Goal: Transaction & Acquisition: Purchase product/service

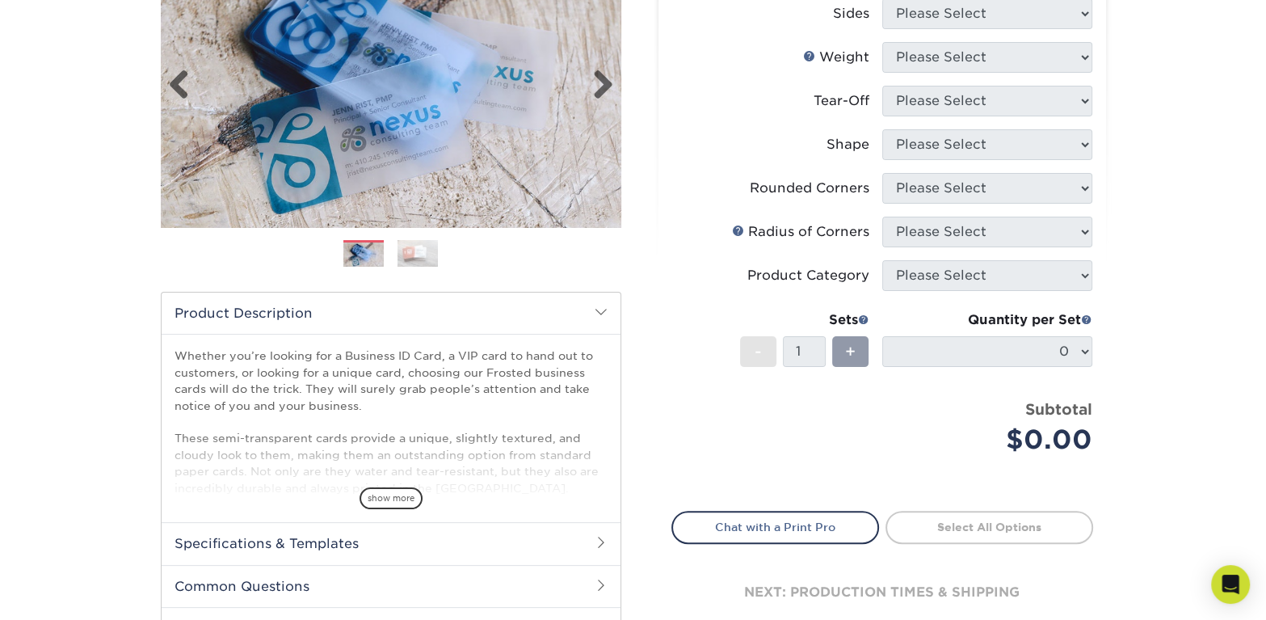
scroll to position [215, 0]
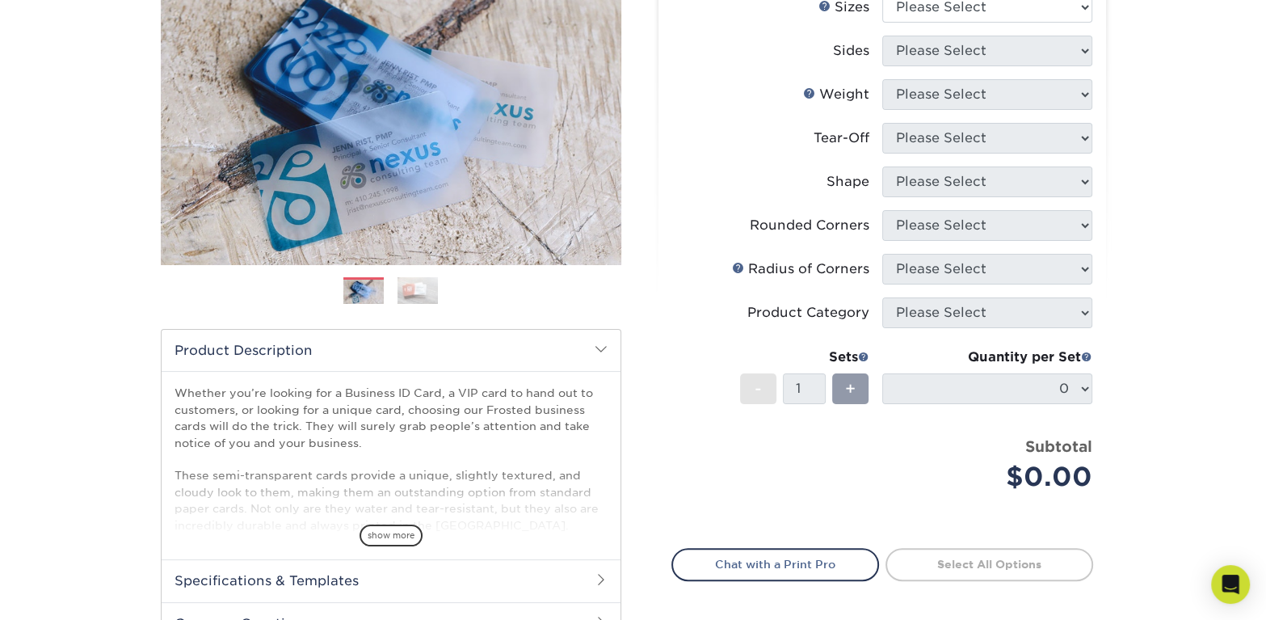
click at [424, 291] on img at bounding box center [417, 289] width 40 height 27
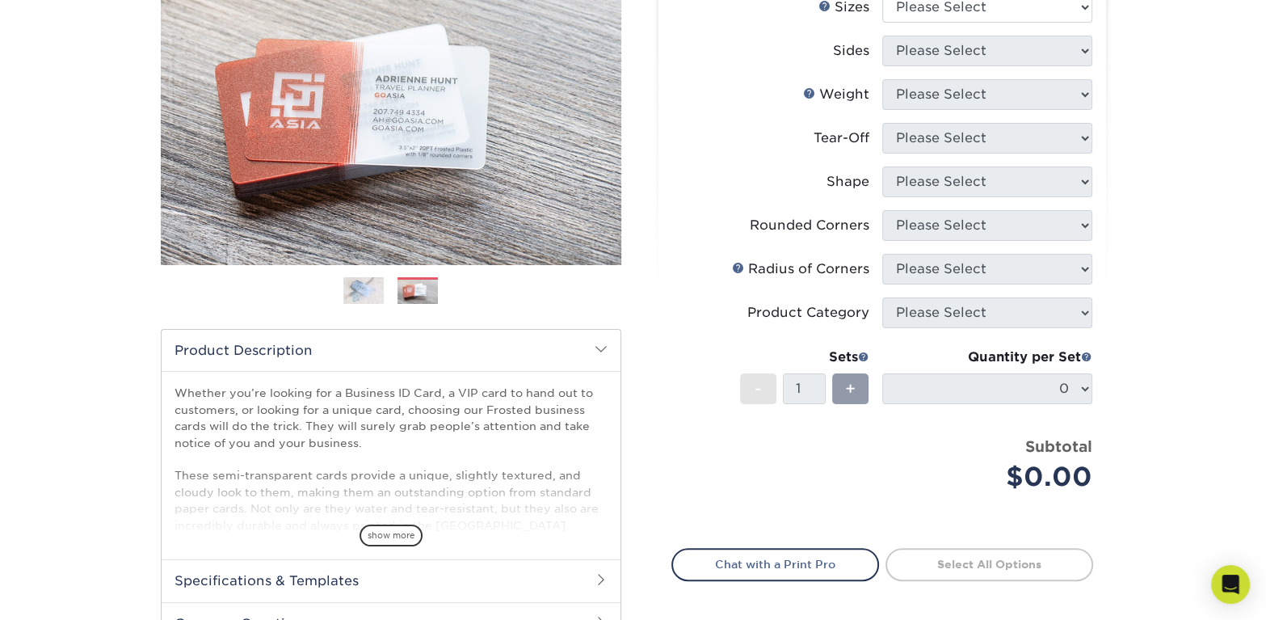
scroll to position [0, 0]
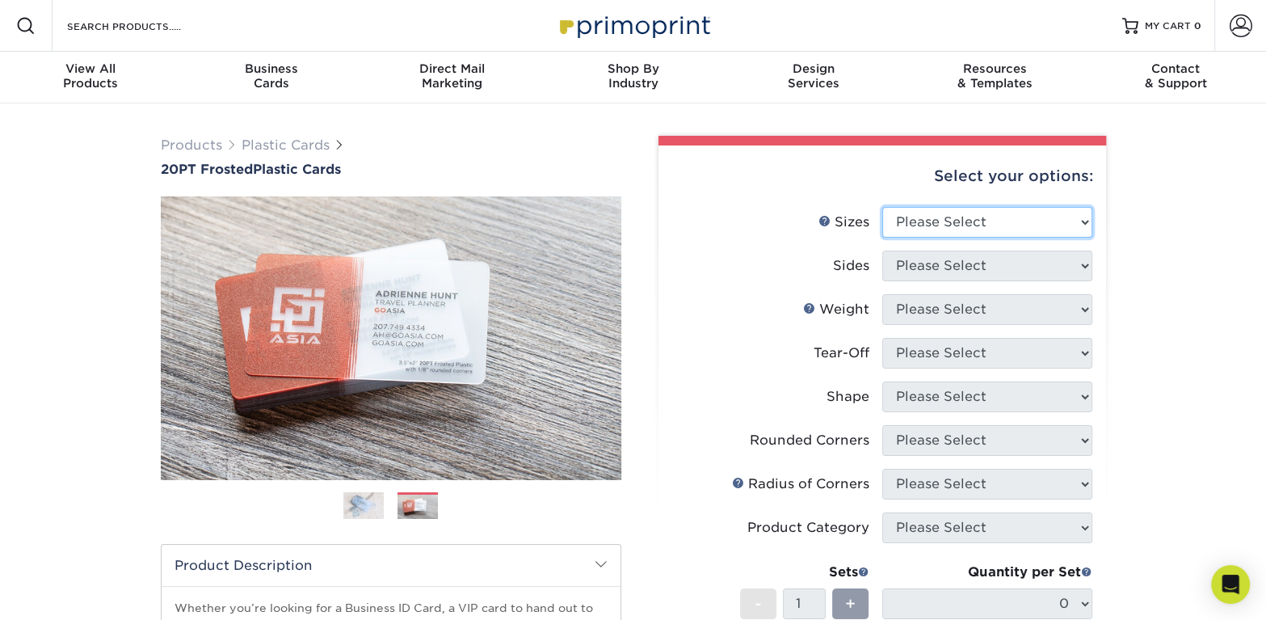
click at [1086, 223] on select "Please Select 2" x 3.5" 2" x 8" 2.12" x 3.375" 2.5" x 2.5" 4.25" x 6"" at bounding box center [987, 222] width 210 height 31
select select "2.00x3.50"
click at [882, 207] on select "Please Select 2" x 3.5" 2" x 8" 2.12" x 3.375" 2.5" x 2.5" 4.25" x 6"" at bounding box center [987, 222] width 210 height 31
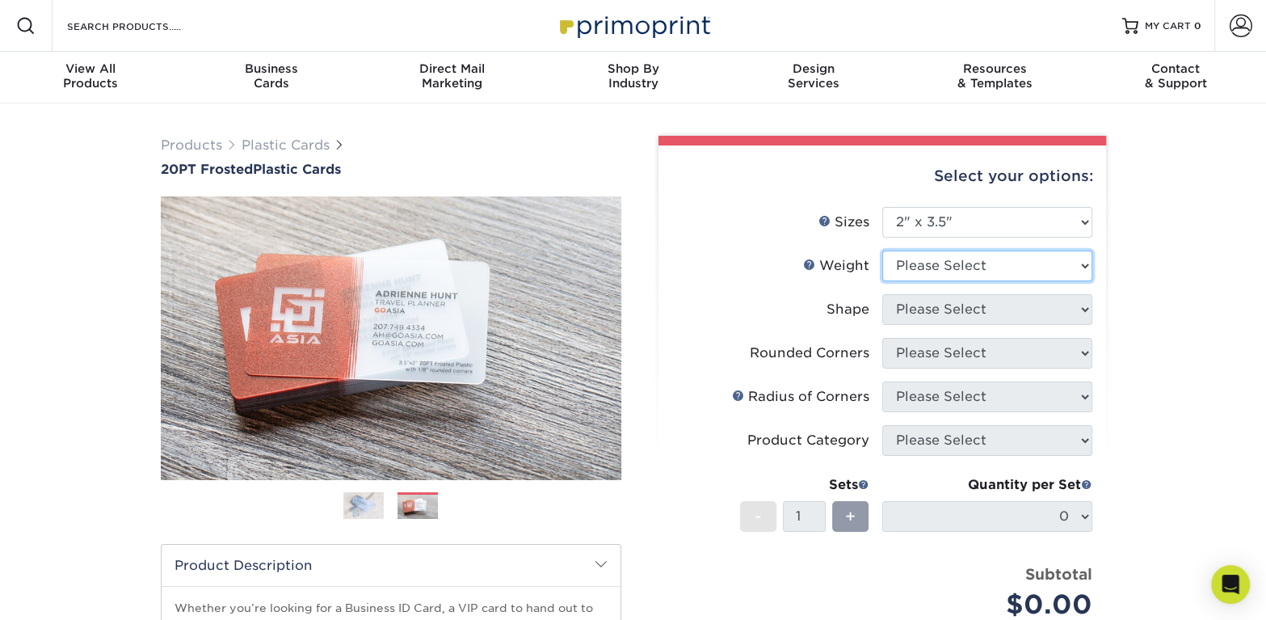
click at [1080, 265] on select "Please Select 20PT Frosted Plastic 20PT Frosted Plastic" at bounding box center [987, 265] width 210 height 31
select select "20PT Frosted Plastic"
click at [882, 250] on select "Please Select 20PT Frosted Plastic 20PT Frosted Plastic" at bounding box center [987, 265] width 210 height 31
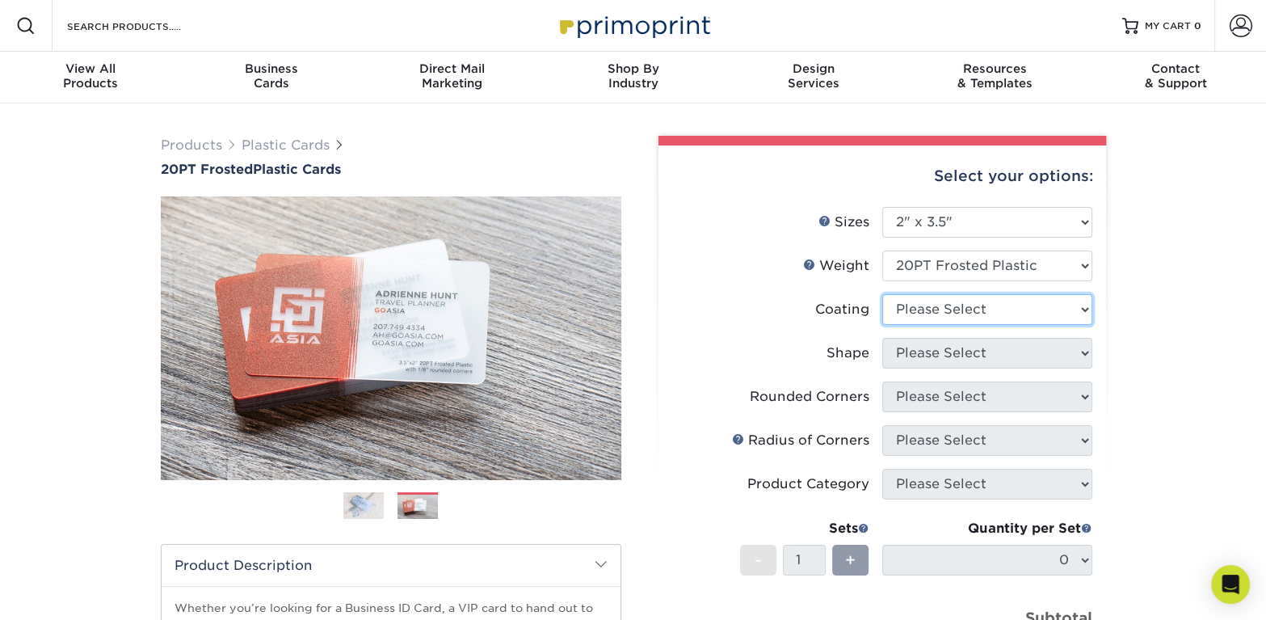
click at [1084, 312] on select at bounding box center [987, 309] width 210 height 31
select select "3e7618de-abca-4bda-9f97-8b9129e913d8"
click at [882, 294] on select at bounding box center [987, 309] width 210 height 31
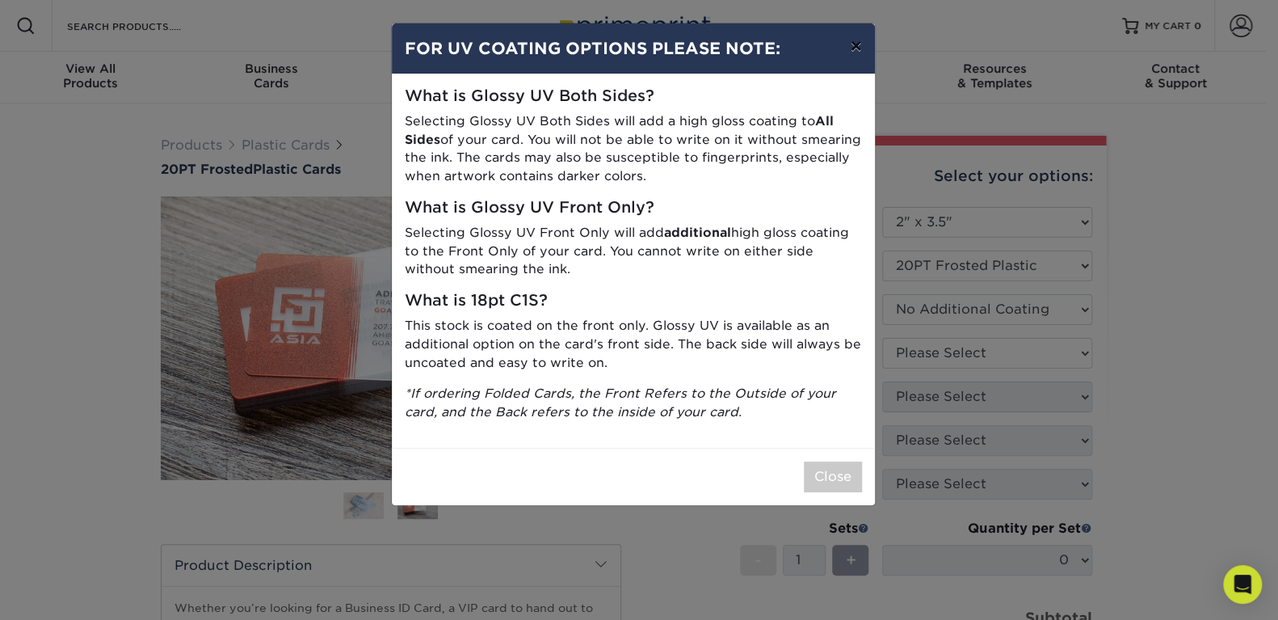
click at [851, 43] on button "×" at bounding box center [855, 45] width 37 height 45
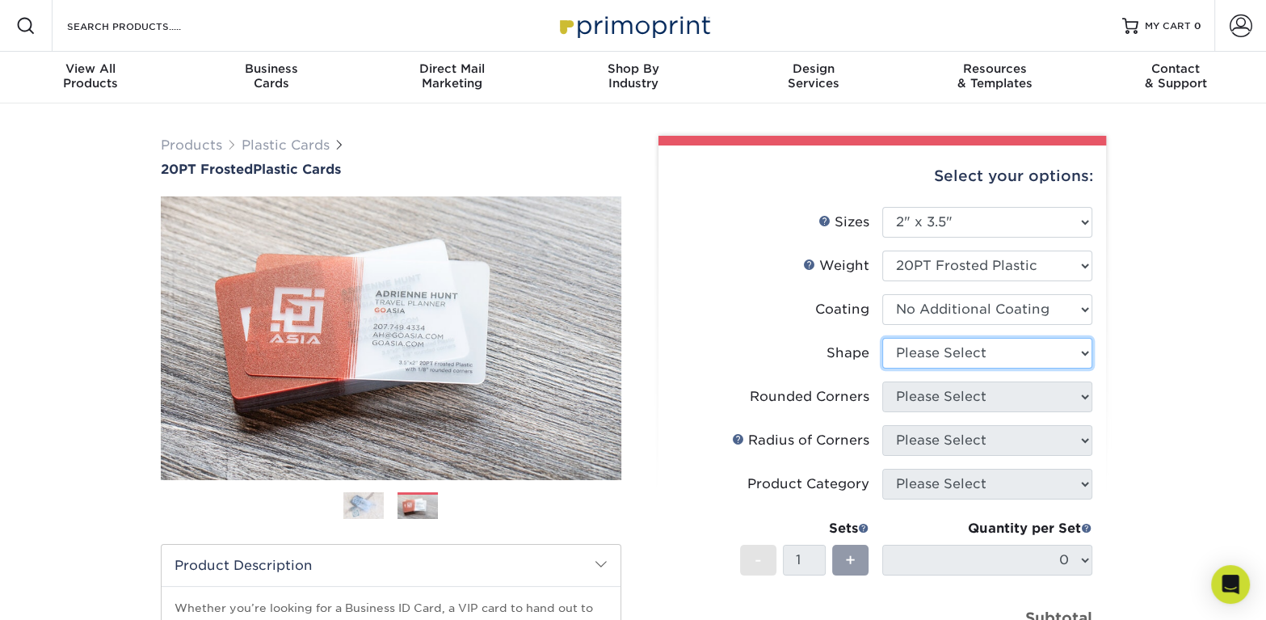
click at [1081, 347] on select "Please Select Oval Standard" at bounding box center [987, 353] width 210 height 31
select select "standard"
click at [882, 338] on select "Please Select Oval Standard" at bounding box center [987, 353] width 210 height 31
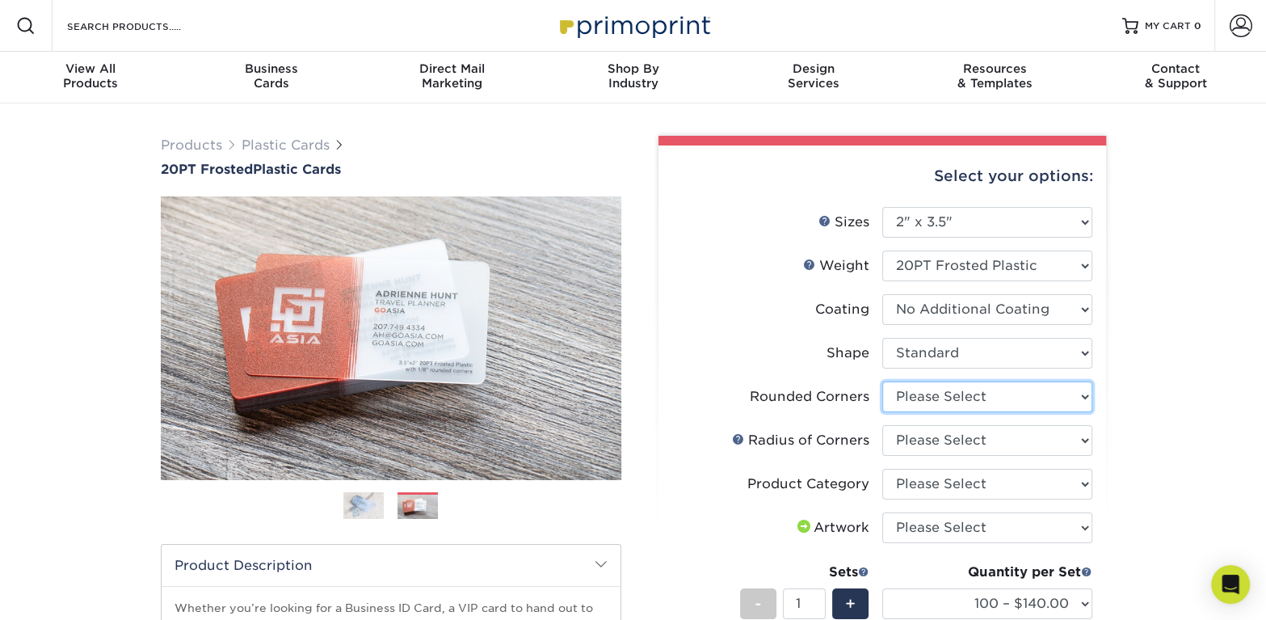
click at [1083, 398] on select "Please Select Yes - Round 4 Corners" at bounding box center [987, 396] width 210 height 31
click at [1084, 436] on select "Please Select Rounded 1/8" Rounded 1/4"" at bounding box center [987, 440] width 210 height 31
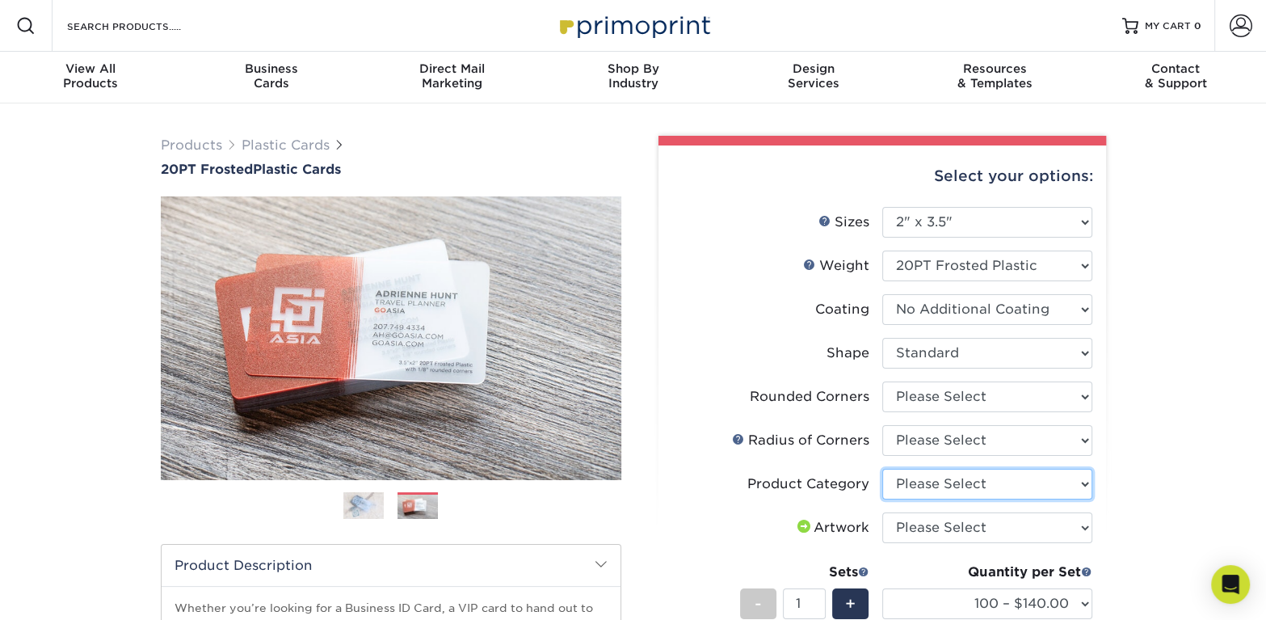
click at [1086, 486] on select "Please Select Business Cards" at bounding box center [987, 484] width 210 height 31
select select "3b5148f1-0588-4f88-a218-97bcfdce65c1"
click at [882, 469] on select "Please Select Business Cards" at bounding box center [987, 484] width 210 height 31
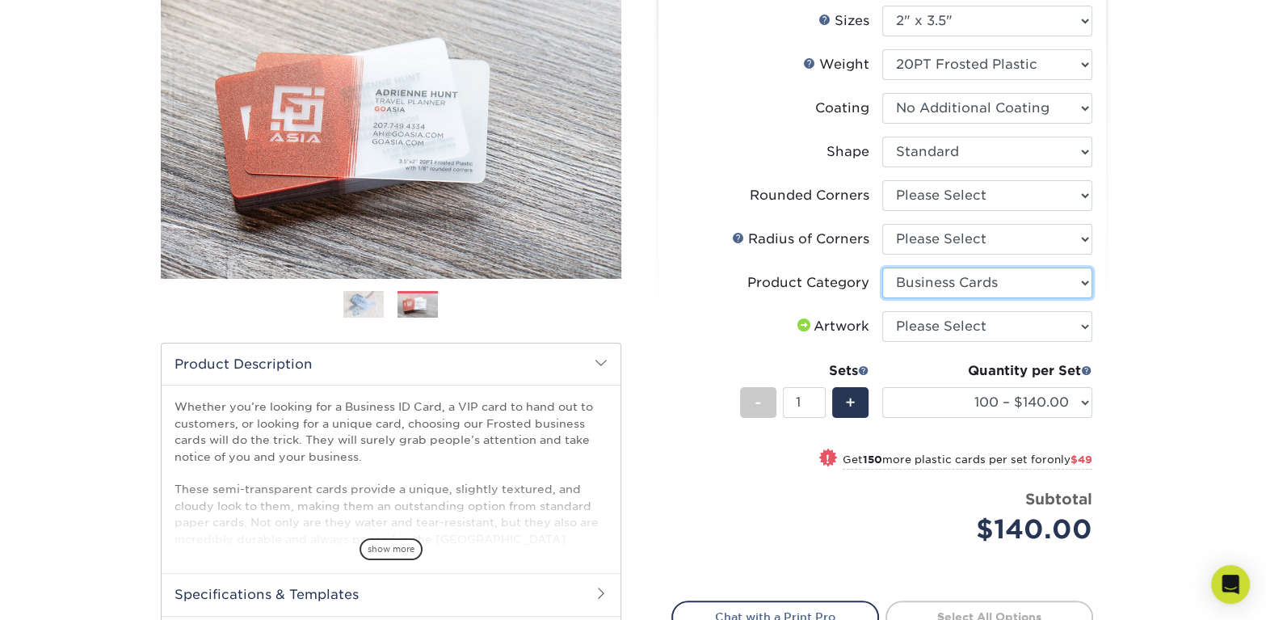
scroll to position [215, 0]
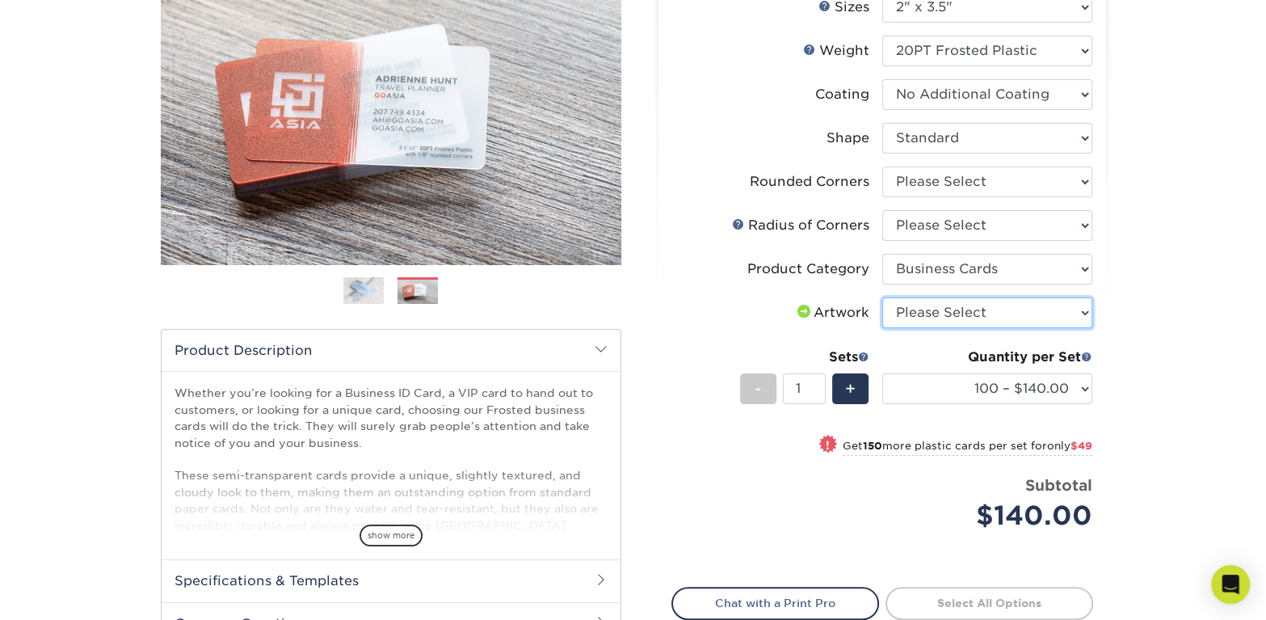
click at [1083, 309] on select "Please Select I will upload files I need a design - $100" at bounding box center [987, 312] width 210 height 31
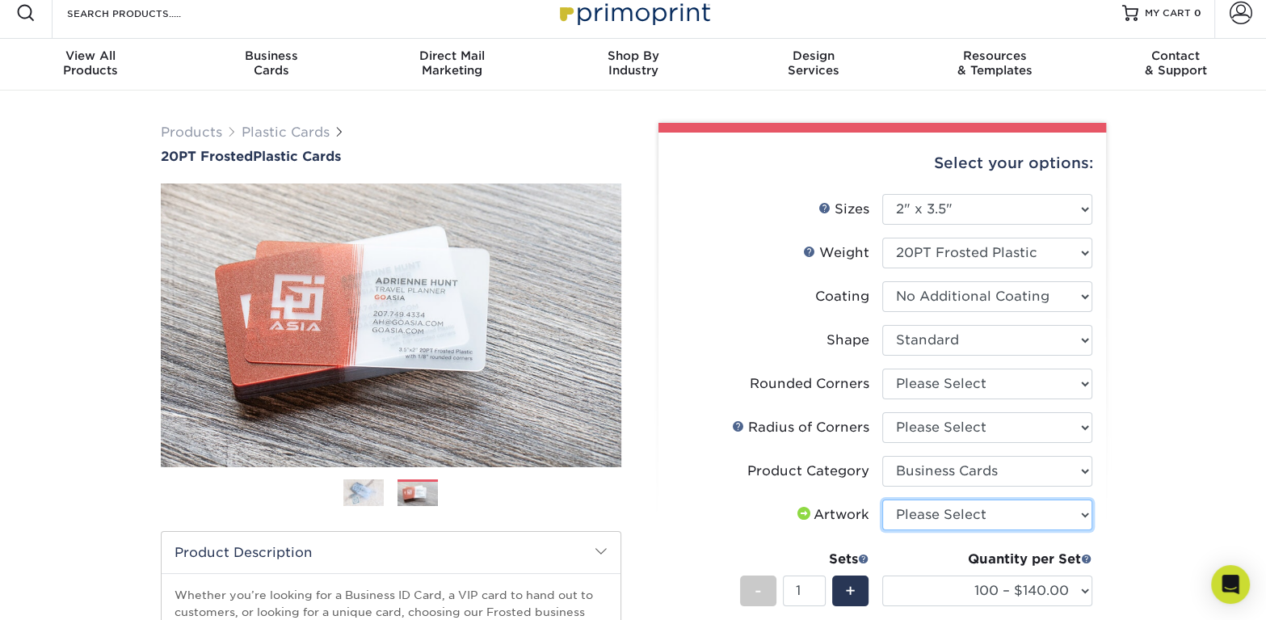
scroll to position [0, 0]
